Goal: Task Accomplishment & Management: Use online tool/utility

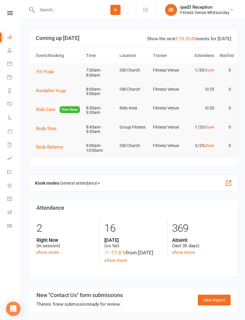
click at [10, 62] on icon at bounding box center [9, 63] width 5 height 5
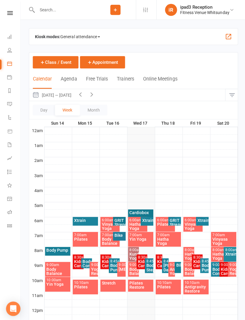
click at [82, 35] on span "General attendance" at bounding box center [79, 37] width 39 height 10
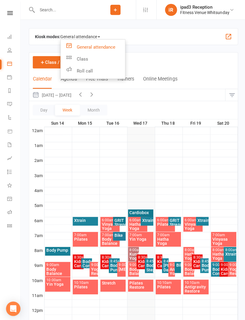
click at [83, 58] on link "Class" at bounding box center [92, 59] width 64 height 12
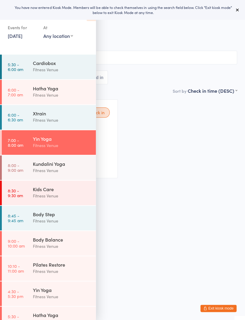
click at [235, 8] on icon at bounding box center [235, 9] width 5 height 5
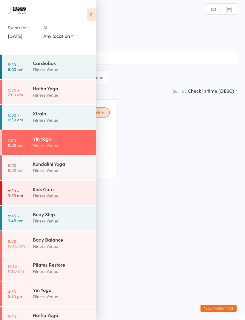
click at [91, 18] on icon at bounding box center [90, 14] width 9 height 13
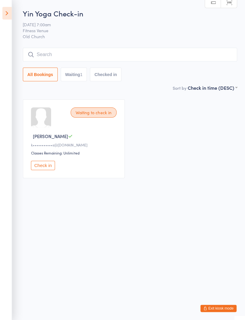
click at [40, 164] on button "Check in" at bounding box center [43, 164] width 24 height 9
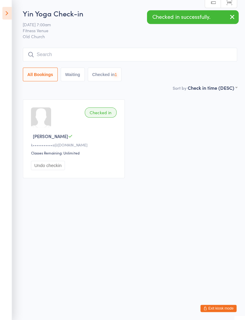
click at [92, 53] on input "search" at bounding box center [129, 54] width 213 height 14
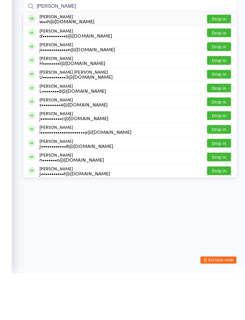
type input "[PERSON_NAME]"
click at [217, 63] on button "Drop in" at bounding box center [218, 67] width 24 height 9
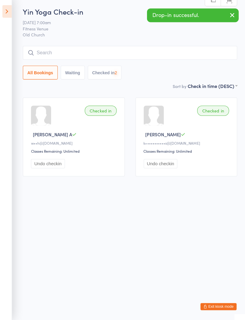
click at [131, 53] on input "search" at bounding box center [129, 54] width 213 height 14
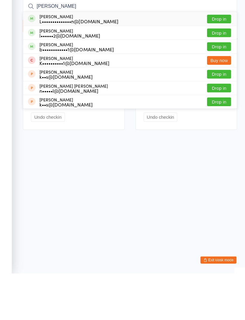
type input "[PERSON_NAME]"
click at [218, 90] on button "Drop in" at bounding box center [218, 94] width 24 height 9
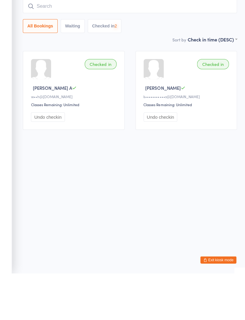
click at [136, 47] on input "search" at bounding box center [129, 54] width 213 height 14
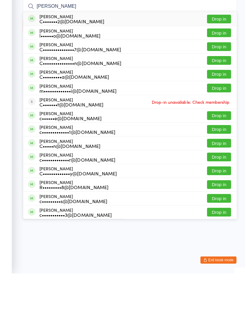
type input "[PERSON_NAME]"
click at [218, 118] on button "Drop in" at bounding box center [218, 122] width 24 height 9
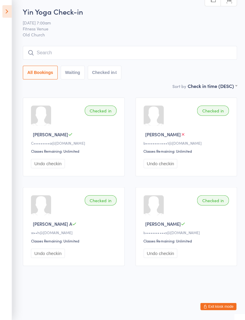
click at [3, 12] on icon at bounding box center [6, 13] width 9 height 13
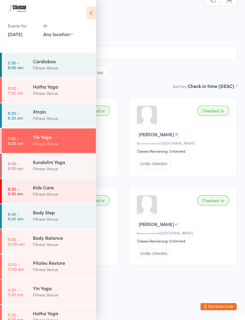
click at [52, 168] on div "Fitness Venue" at bounding box center [62, 169] width 58 height 7
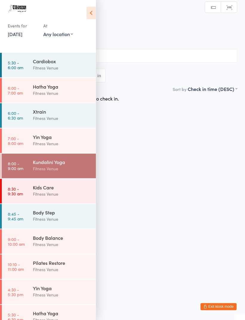
click at [92, 12] on icon at bounding box center [90, 14] width 9 height 13
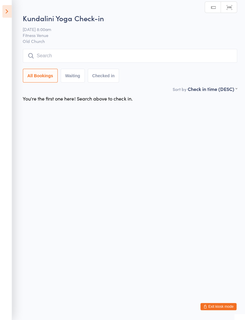
click at [102, 58] on input "search" at bounding box center [129, 57] width 213 height 14
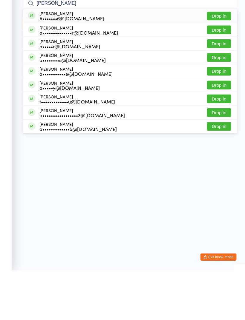
type input "Alex"
click at [221, 159] on button "Drop in" at bounding box center [218, 163] width 24 height 9
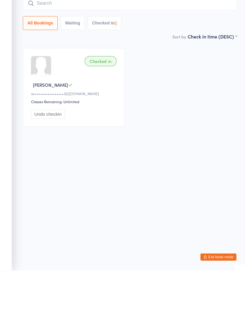
click at [132, 47] on input "search" at bounding box center [129, 54] width 213 height 14
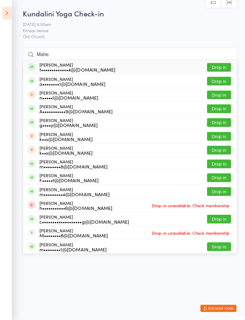
type input "Mahe"
click at [220, 124] on button "Drop in" at bounding box center [218, 122] width 24 height 9
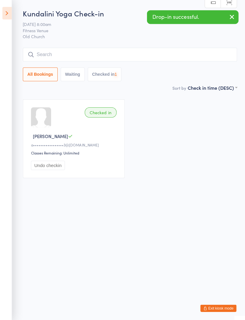
click at [137, 57] on input "search" at bounding box center [129, 54] width 213 height 14
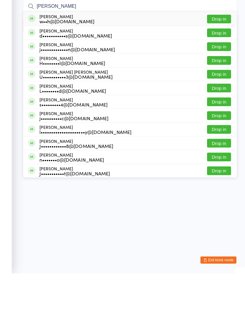
type input "Dianne"
click at [217, 63] on button "Drop in" at bounding box center [218, 67] width 24 height 9
